Goal: Information Seeking & Learning: Learn about a topic

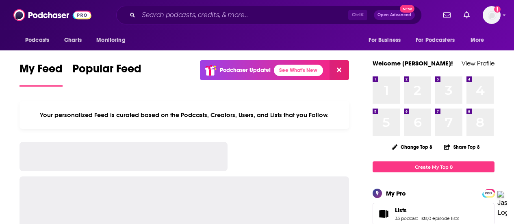
click at [176, 18] on input "Search podcasts, credits, & more..." at bounding box center [244, 15] width 210 height 13
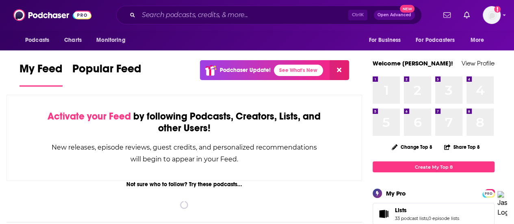
click at [176, 18] on input "Search podcasts, credits, & more..." at bounding box center [244, 15] width 210 height 13
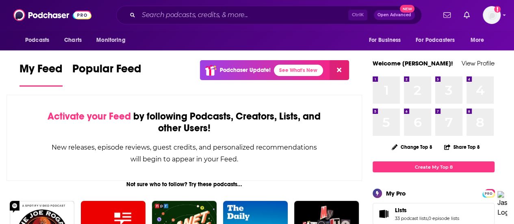
click at [176, 18] on input "Search podcasts, credits, & more..." at bounding box center [244, 15] width 210 height 13
click at [163, 17] on input "Search podcasts, credits, & more..." at bounding box center [244, 15] width 210 height 13
click at [144, 14] on input "Search podcasts, credits, & more..." at bounding box center [244, 15] width 210 height 13
click at [185, 13] on input "Search podcasts, credits, & more..." at bounding box center [244, 15] width 210 height 13
click at [251, 15] on input "Search podcasts, credits, & more..." at bounding box center [244, 15] width 210 height 13
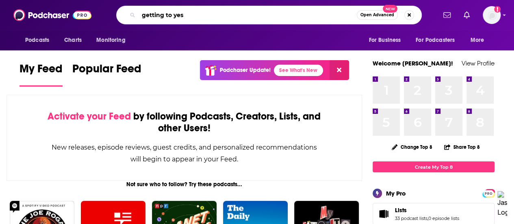
type input "getting to yes"
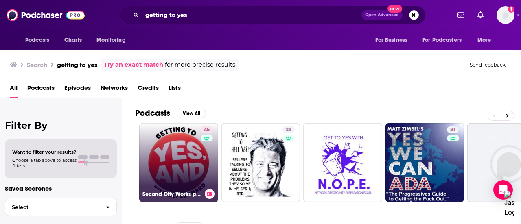
click at [176, 153] on link "45 Second City Works presents "Getting to Yes, And"" at bounding box center [178, 162] width 79 height 79
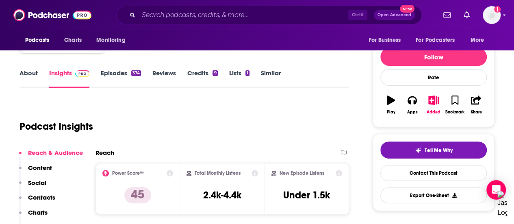
scroll to position [86, 0]
